Goal: Find specific page/section

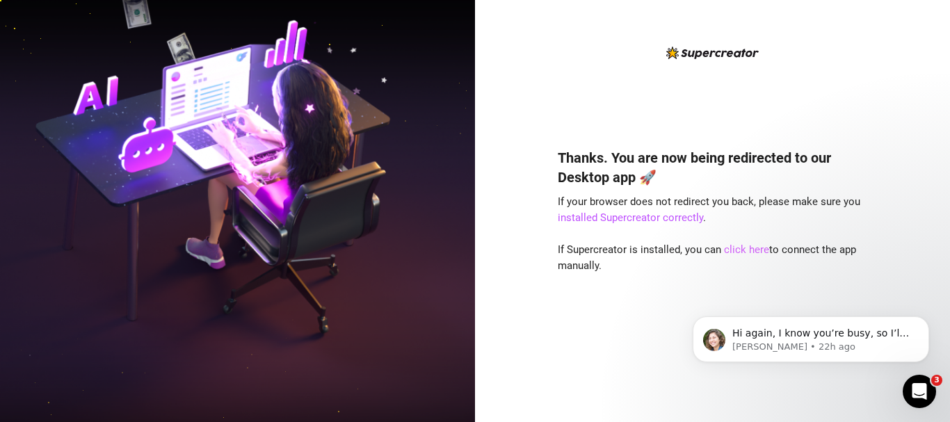
click at [751, 252] on link "click here" at bounding box center [746, 249] width 45 height 13
click at [872, 345] on p "Ella • 22h ago" at bounding box center [821, 347] width 179 height 13
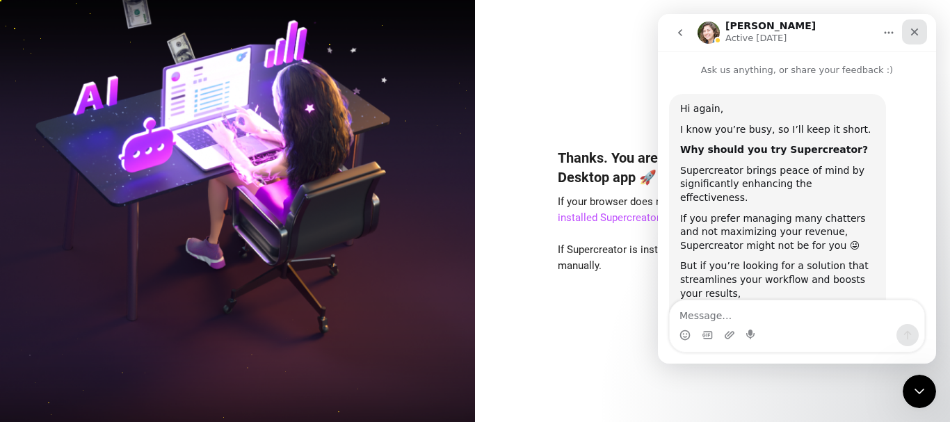
scroll to position [51, 0]
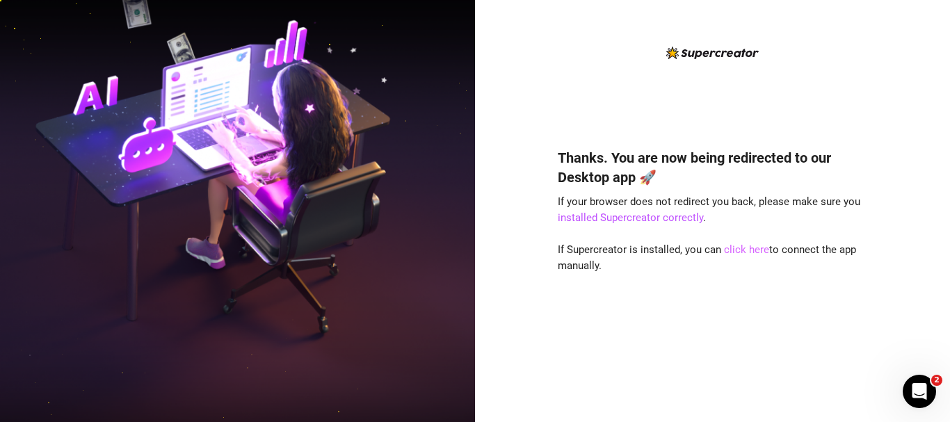
click at [735, 250] on link "click here" at bounding box center [746, 249] width 45 height 13
click at [740, 246] on link "click here" at bounding box center [746, 249] width 45 height 13
click at [746, 250] on link "click here" at bounding box center [746, 249] width 45 height 13
